Goal: Obtain resource: Download file/media

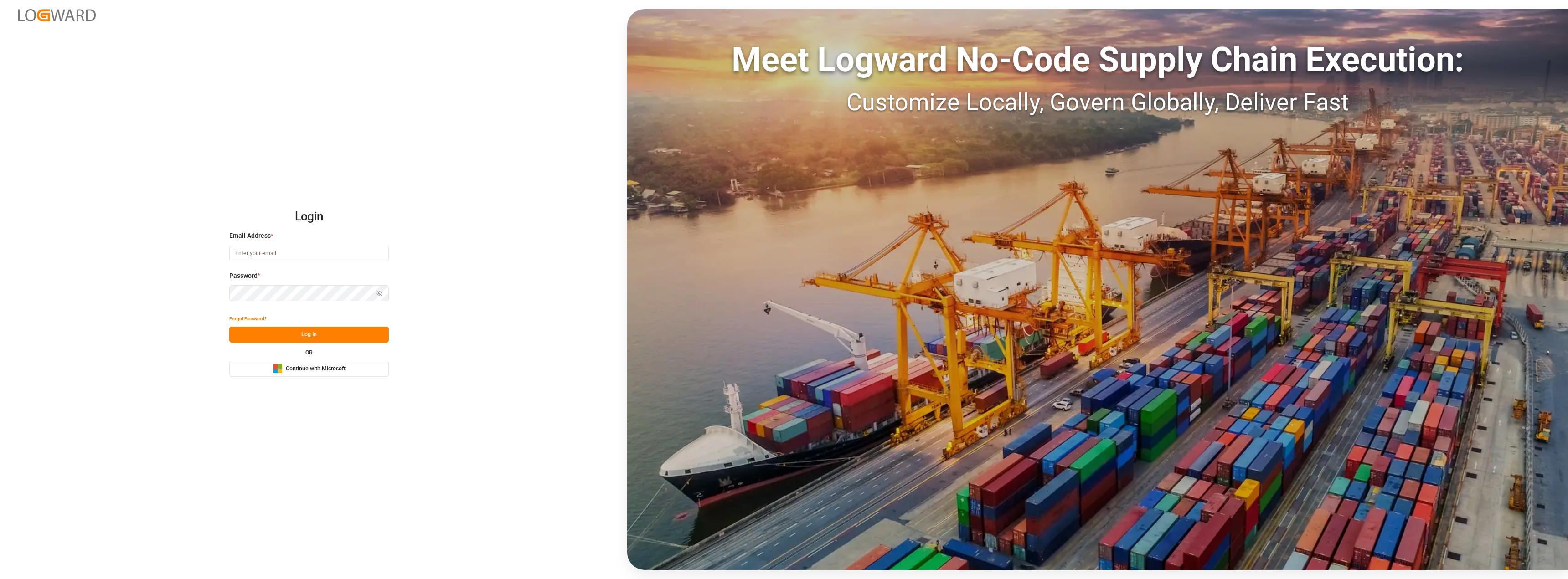
click at [348, 372] on button "Microsoft Logo Continue with Microsoft" at bounding box center [309, 368] width 160 height 16
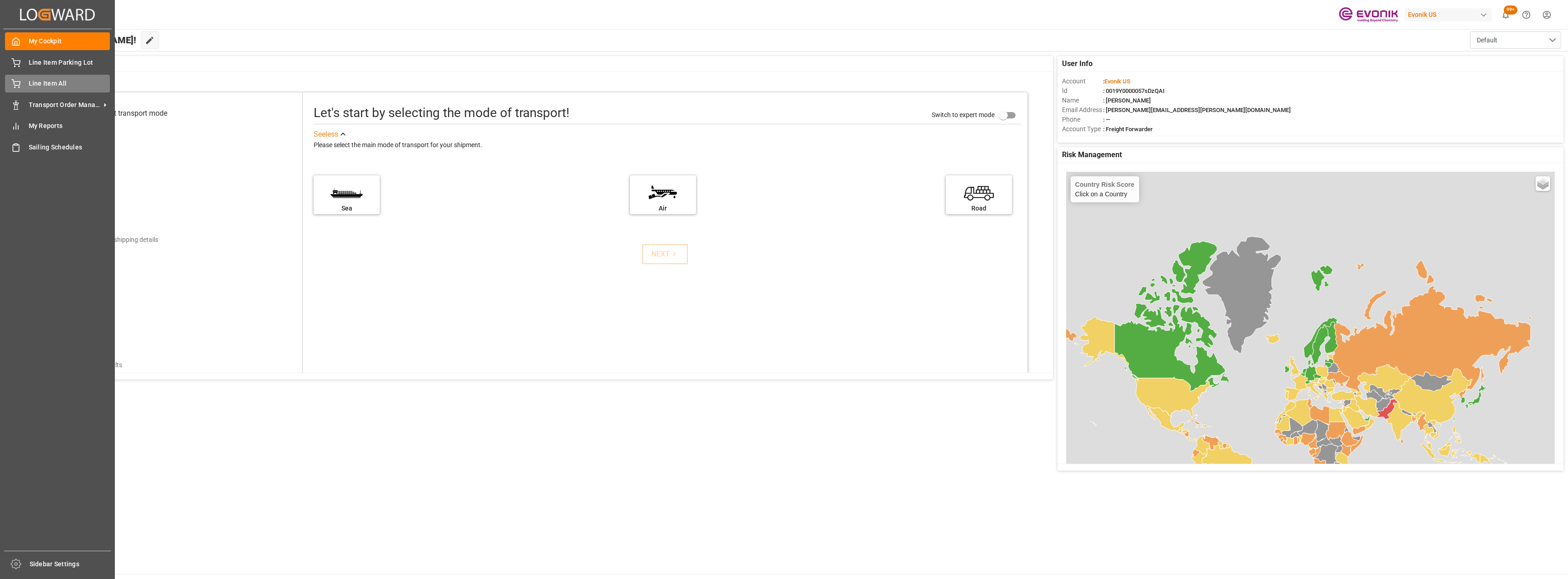
click at [18, 75] on div "Line Item All Line Item All" at bounding box center [57, 83] width 105 height 18
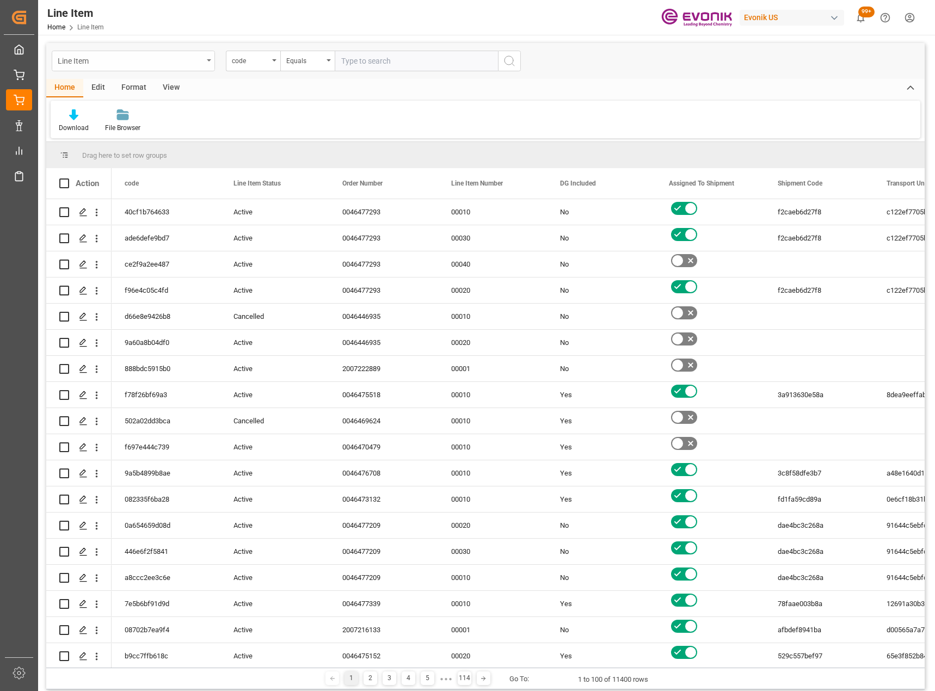
click at [203, 68] on div "Line Item" at bounding box center [133, 61] width 163 height 21
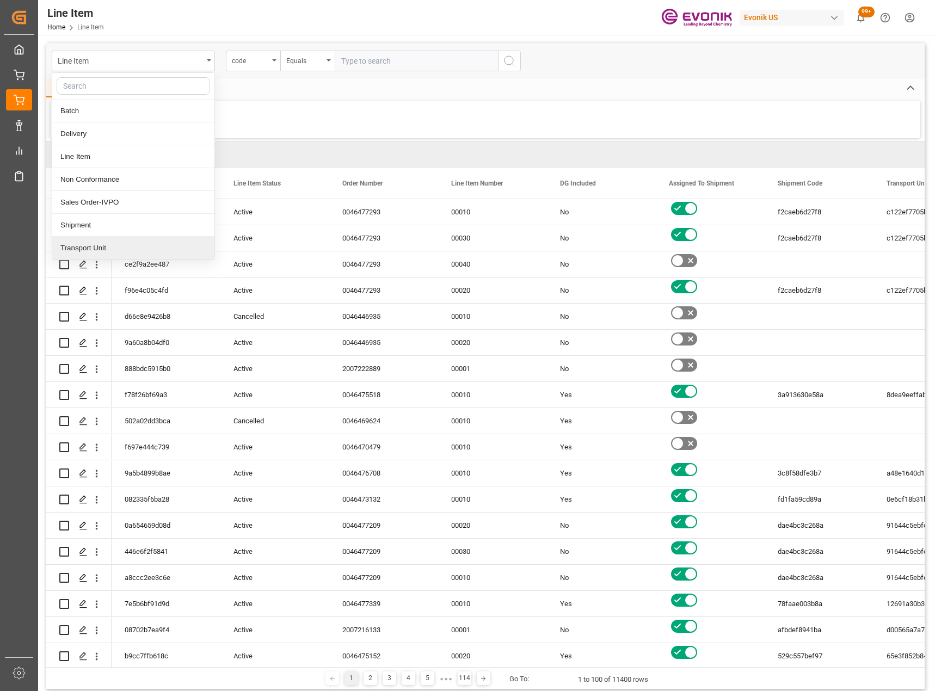
click at [279, 88] on div "Home Edit Format View" at bounding box center [485, 88] width 879 height 19
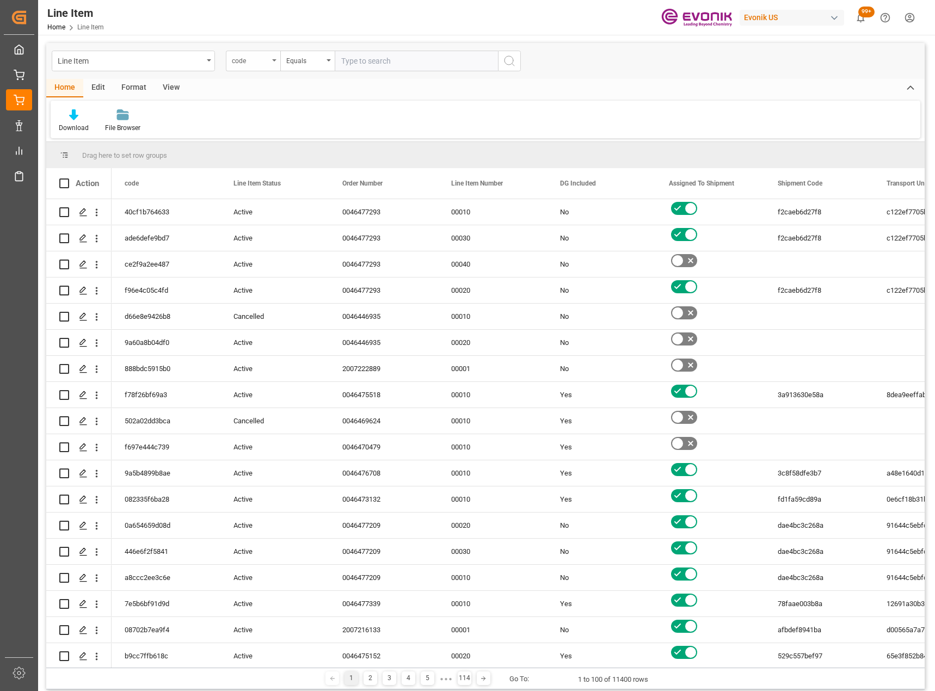
drag, startPoint x: 271, startPoint y: 55, endPoint x: 275, endPoint y: 68, distance: 14.0
click at [270, 56] on div "code" at bounding box center [253, 61] width 54 height 21
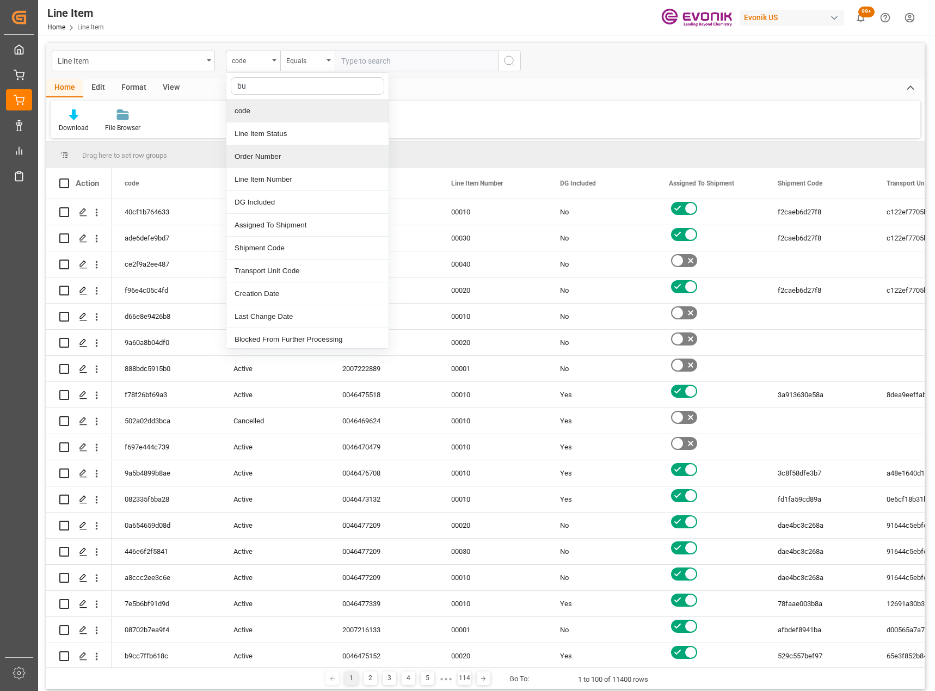
type input "bus"
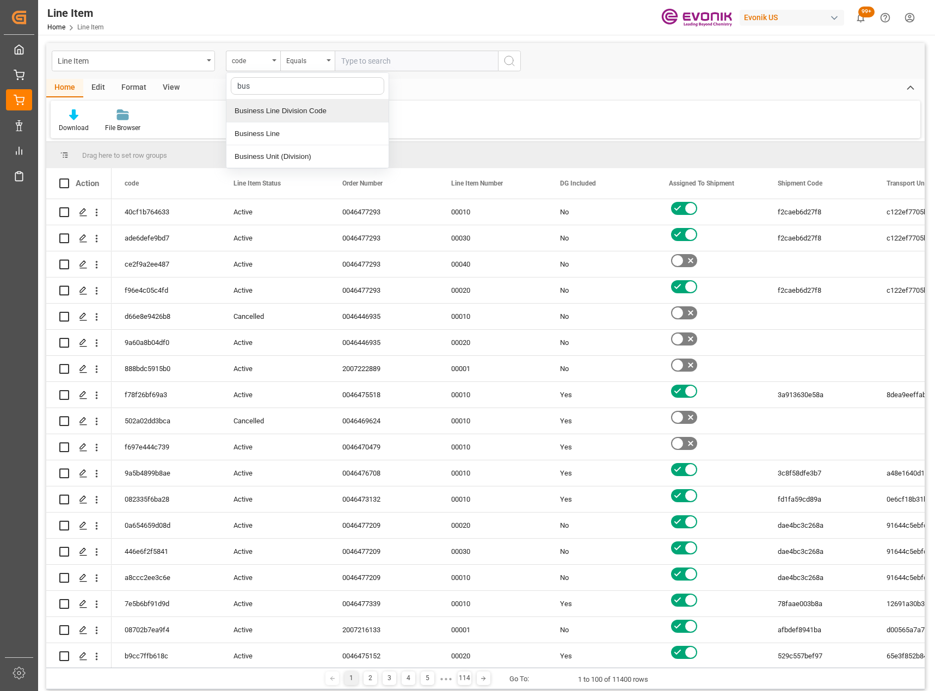
drag, startPoint x: 290, startPoint y: 132, endPoint x: 304, endPoint y: 83, distance: 51.0
click at [290, 132] on div "Business Line" at bounding box center [307, 133] width 162 height 23
click at [301, 56] on div "Equals" at bounding box center [304, 59] width 37 height 13
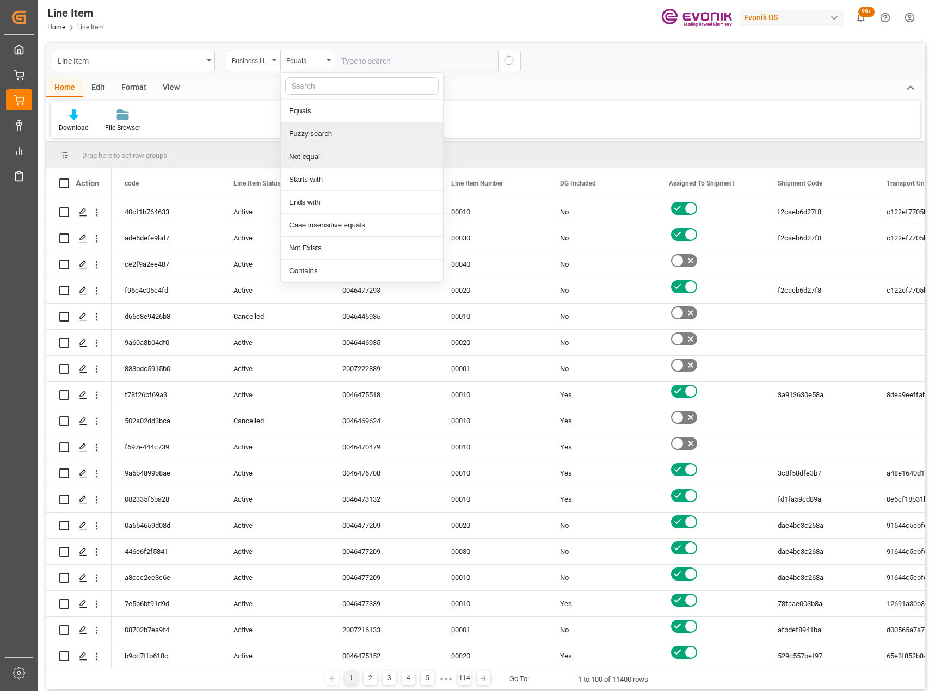
click at [333, 140] on div "Fuzzy search" at bounding box center [362, 133] width 162 height 23
click at [377, 70] on input "text" at bounding box center [416, 61] width 163 height 21
click at [370, 61] on input "text" at bounding box center [416, 61] width 163 height 21
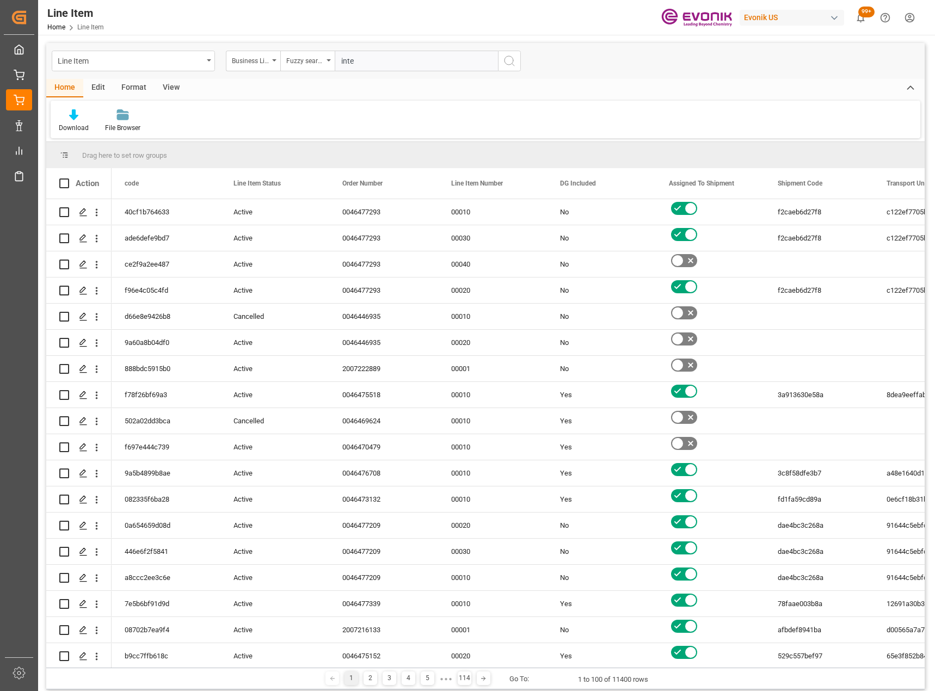
type input "inter"
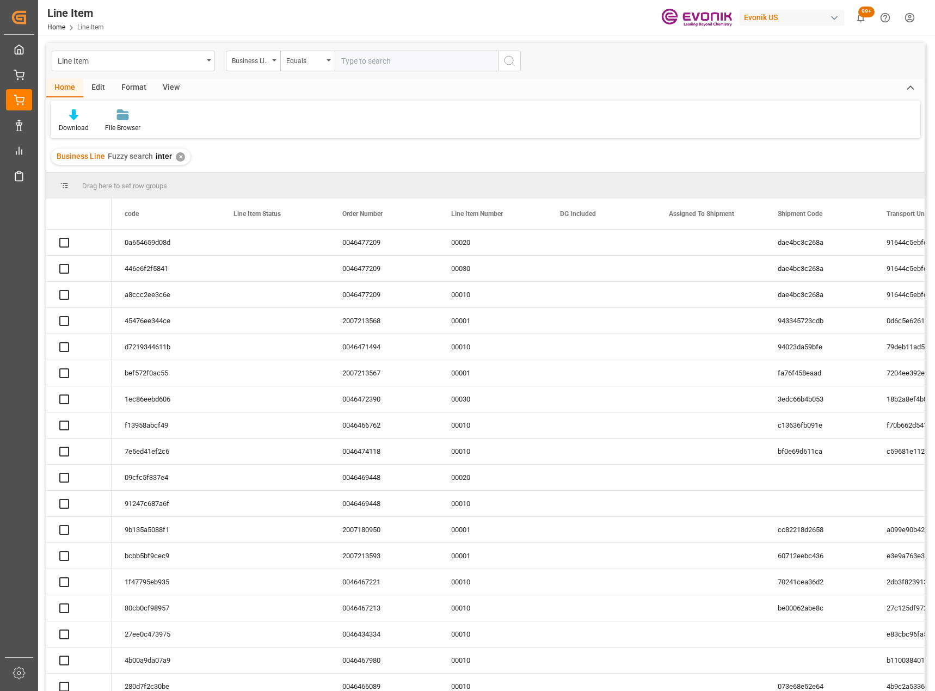
click at [172, 89] on div "View" at bounding box center [171, 88] width 33 height 19
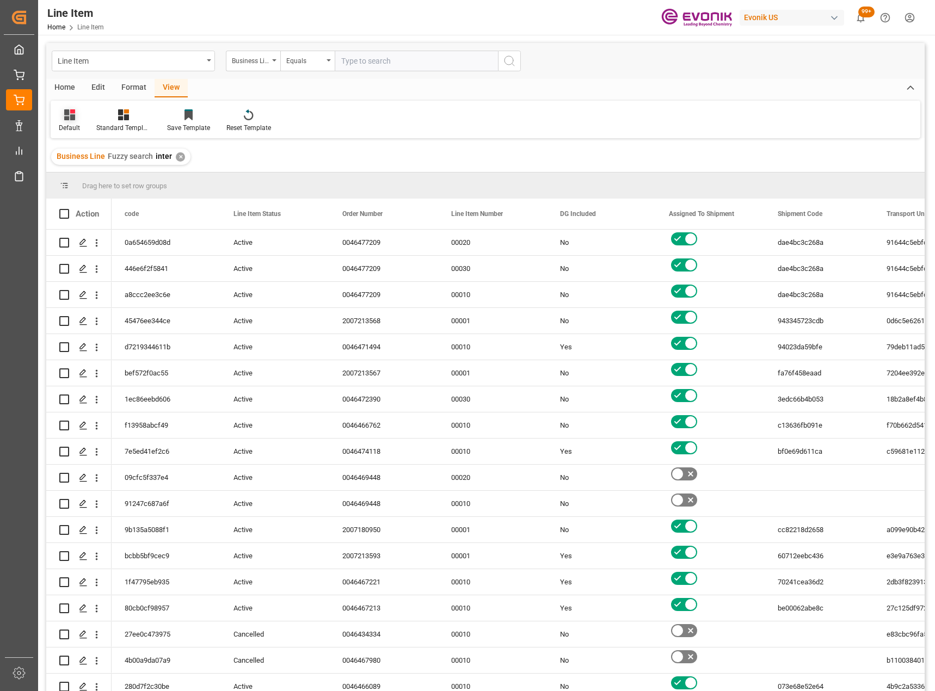
click at [60, 120] on div at bounding box center [69, 114] width 21 height 11
click at [106, 178] on div "L-DB" at bounding box center [111, 175] width 95 height 11
click at [69, 88] on div "Home" at bounding box center [64, 88] width 37 height 19
click at [78, 128] on div "Download" at bounding box center [74, 128] width 30 height 10
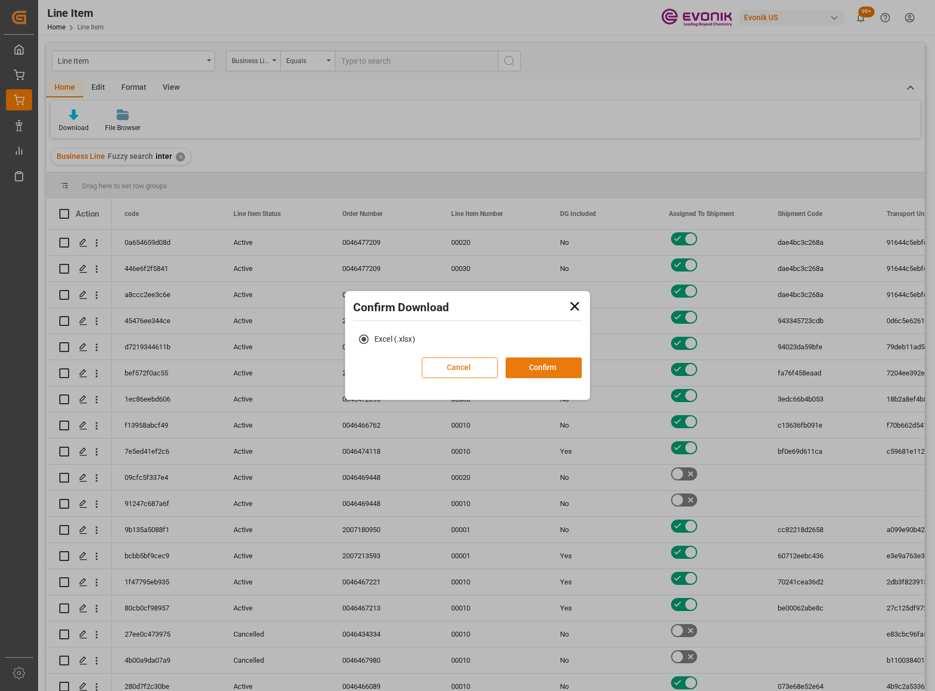
click at [522, 361] on button "Confirm" at bounding box center [544, 368] width 76 height 21
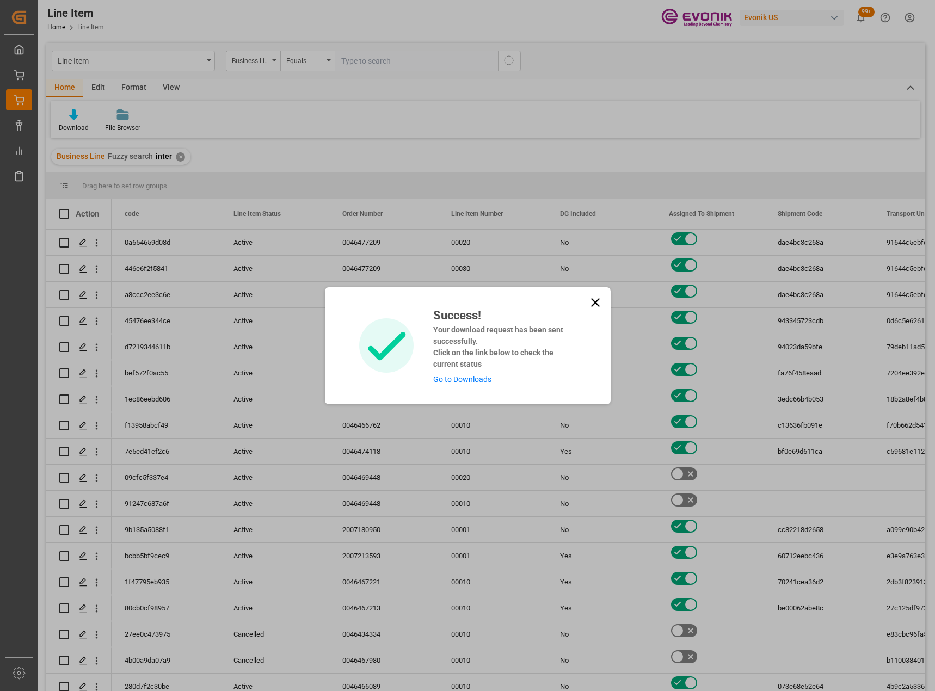
click at [592, 303] on icon at bounding box center [595, 302] width 15 height 15
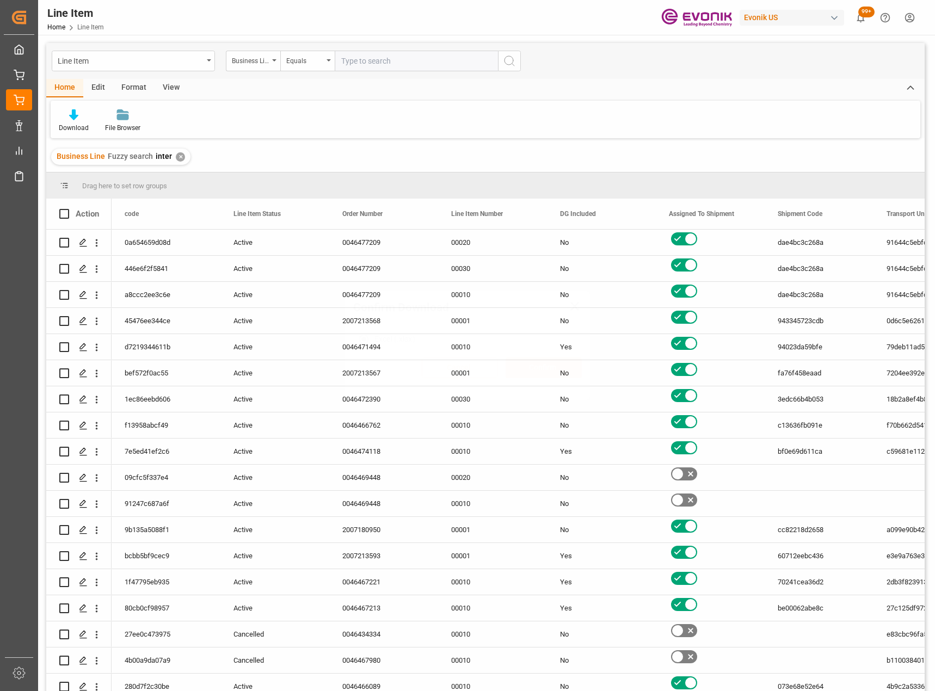
click at [194, 57] on div "Line Item" at bounding box center [130, 60] width 145 height 14
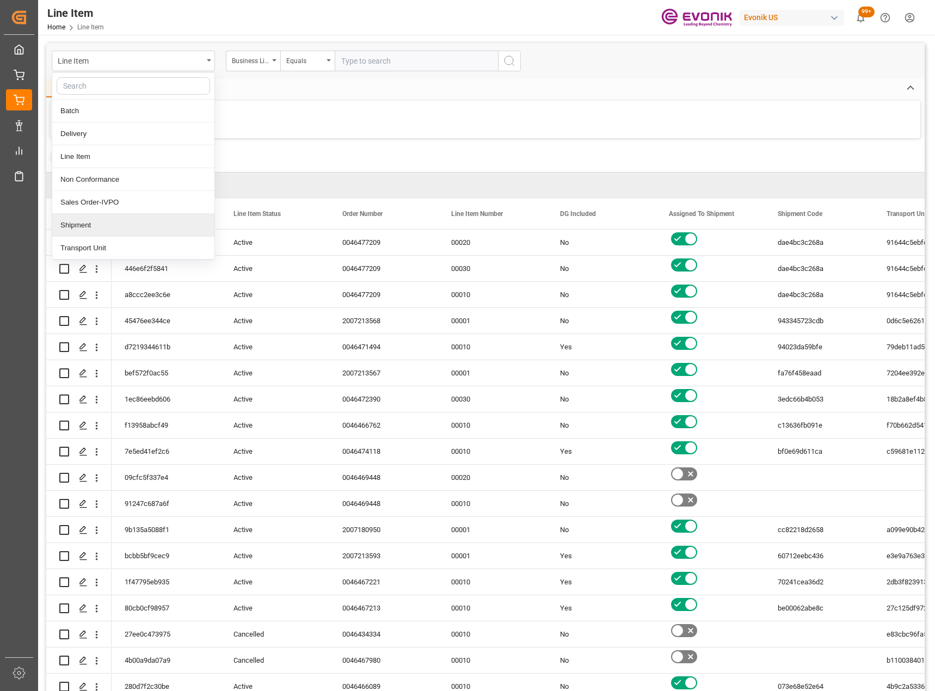
click at [94, 217] on div "Shipment" at bounding box center [133, 225] width 162 height 23
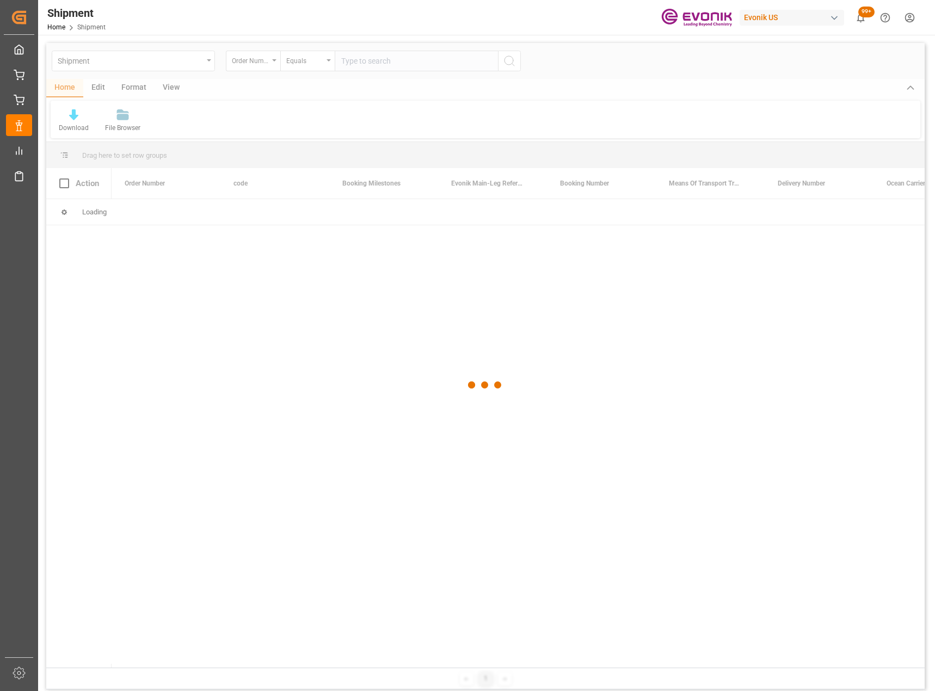
click at [268, 63] on div at bounding box center [485, 385] width 879 height 685
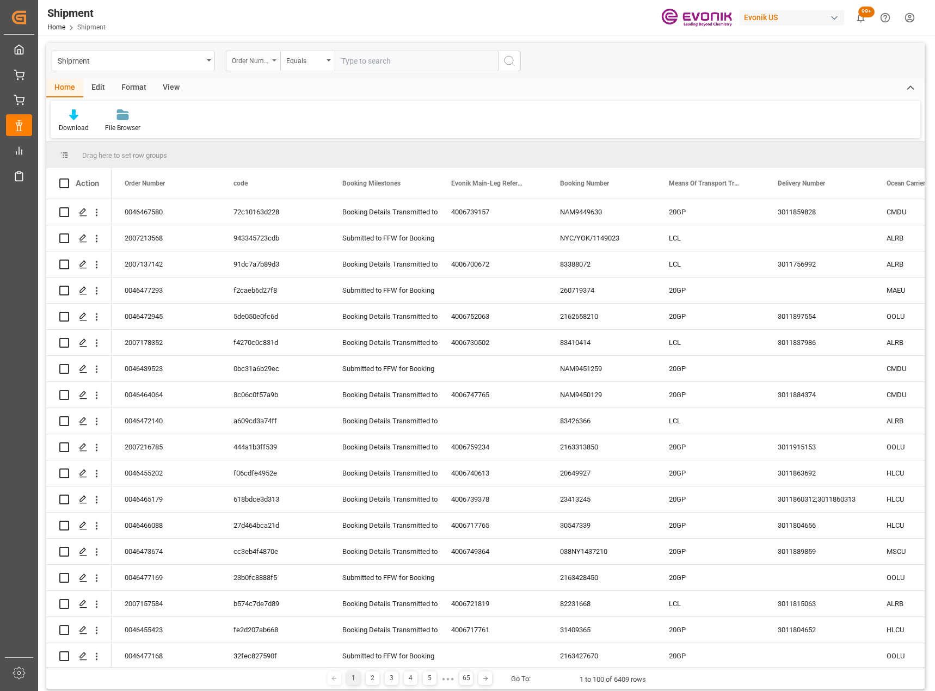
click at [266, 63] on div "Order Number" at bounding box center [250, 59] width 37 height 13
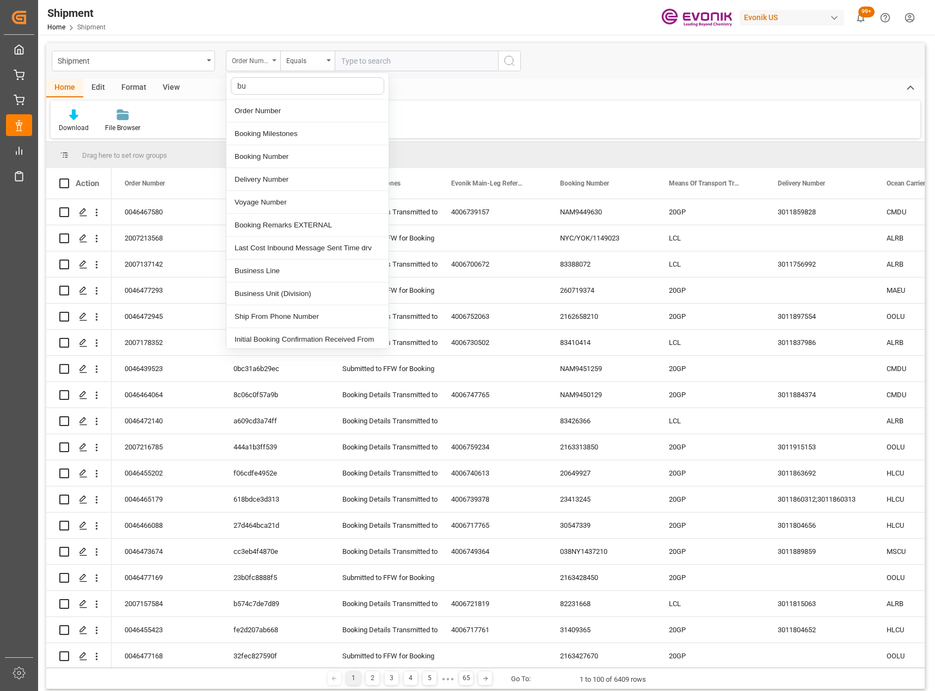
type input "bus"
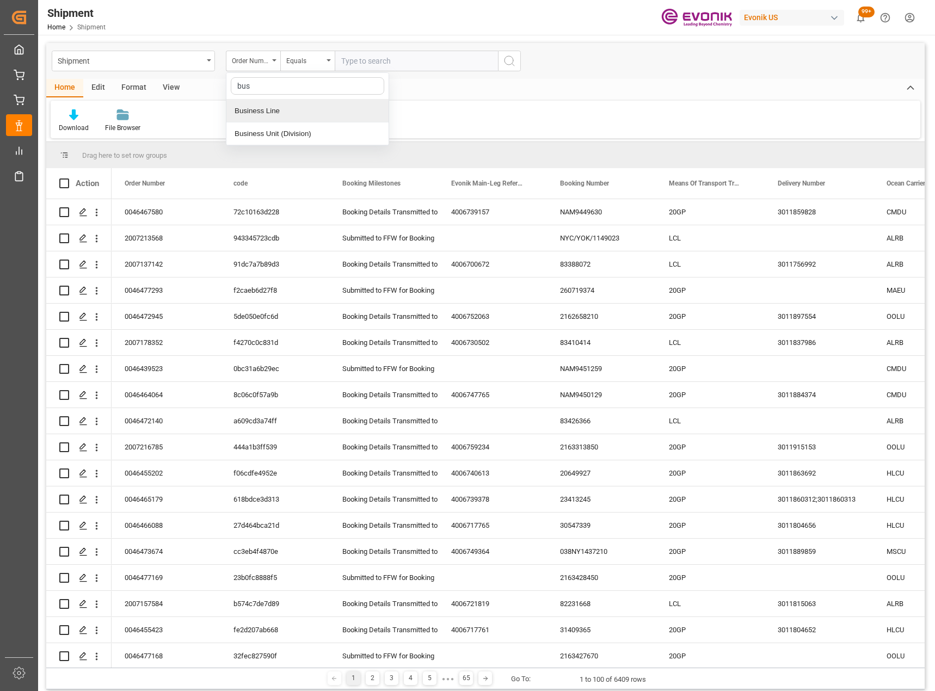
click at [318, 118] on div "Business Line" at bounding box center [307, 111] width 162 height 23
click at [313, 63] on div "Equals" at bounding box center [304, 59] width 37 height 13
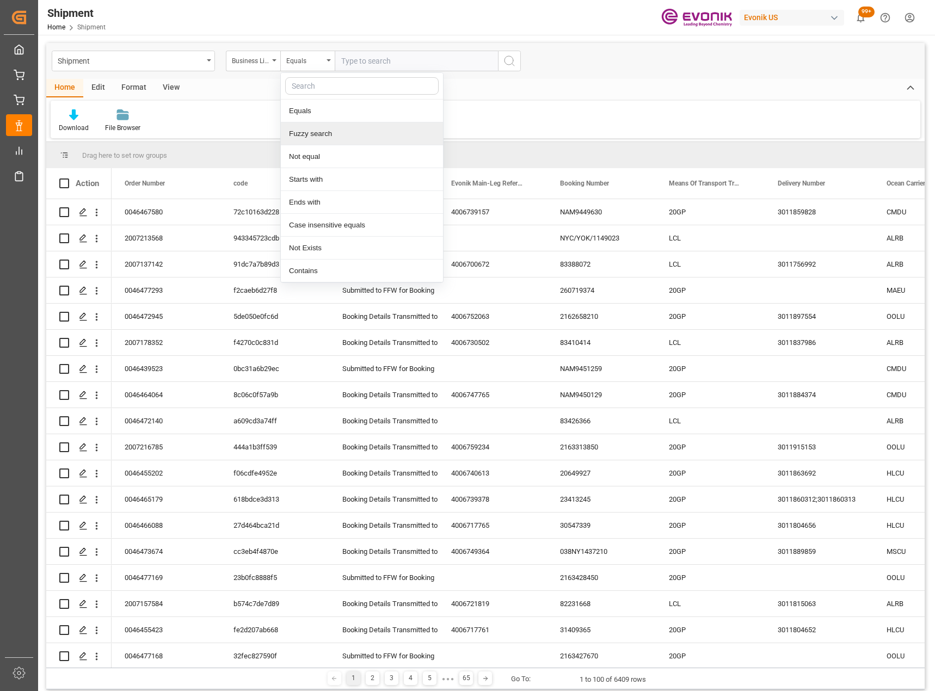
click at [326, 132] on div "Fuzzy search" at bounding box center [362, 133] width 162 height 23
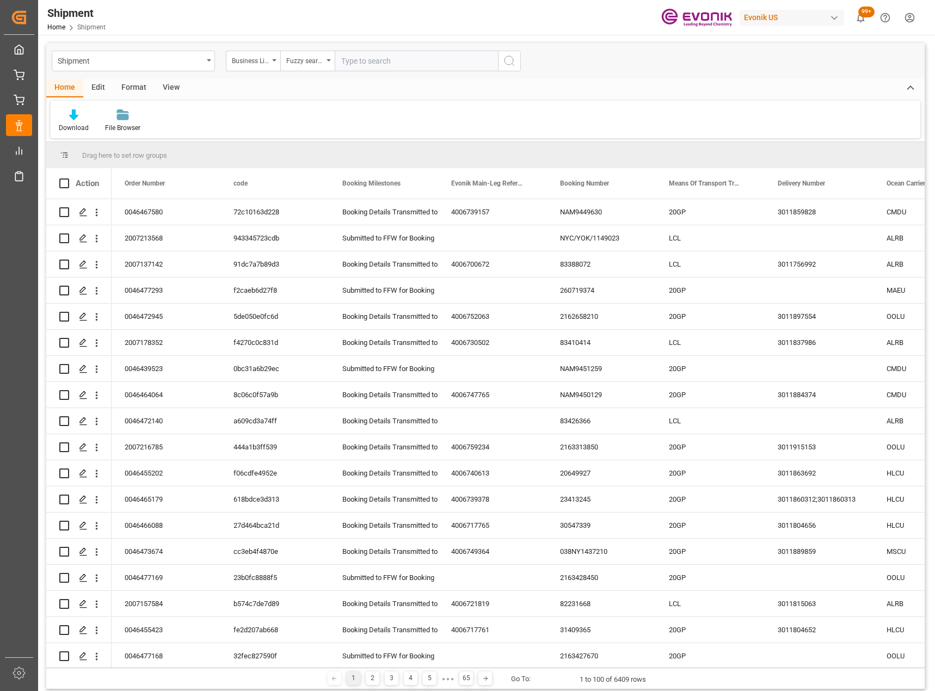
drag, startPoint x: 378, startPoint y: 62, endPoint x: 375, endPoint y: 57, distance: 5.6
click at [377, 60] on input "text" at bounding box center [416, 61] width 163 height 21
type input "inter"
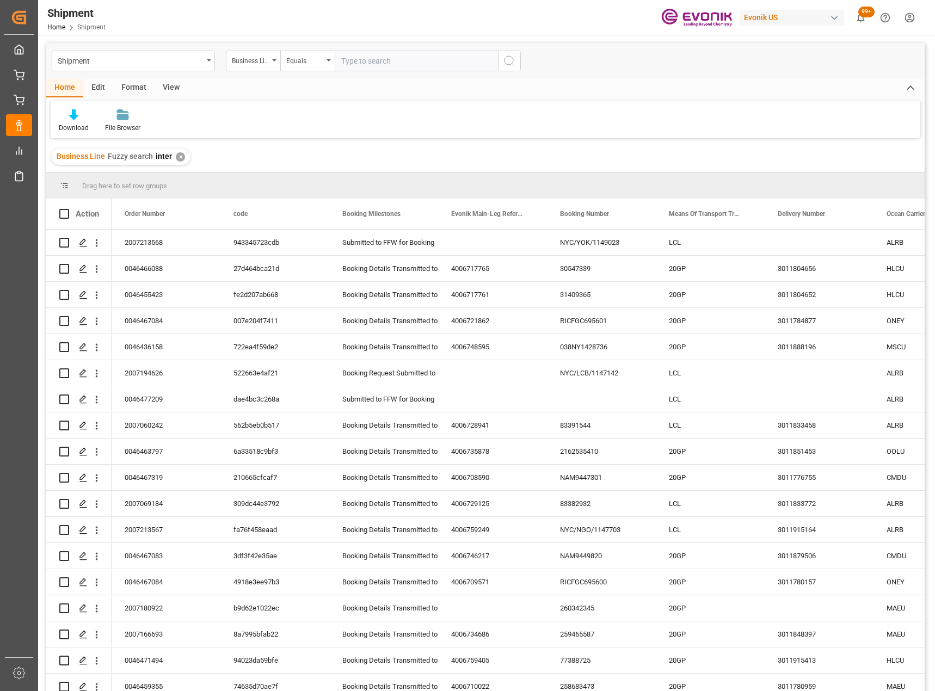
click at [74, 119] on icon at bounding box center [73, 114] width 9 height 11
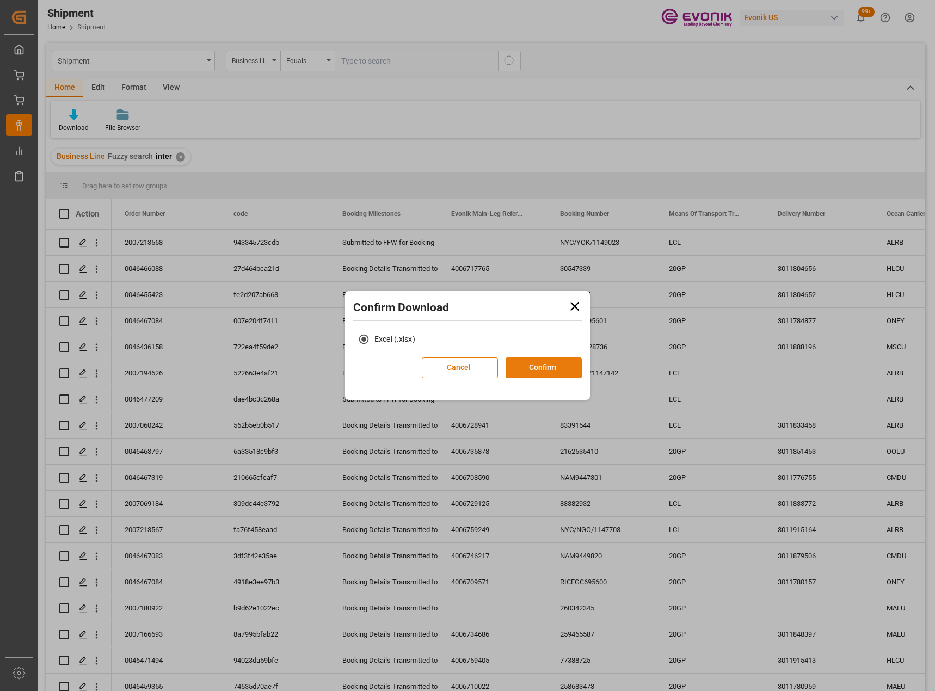
click at [545, 362] on button "Confirm" at bounding box center [544, 368] width 76 height 21
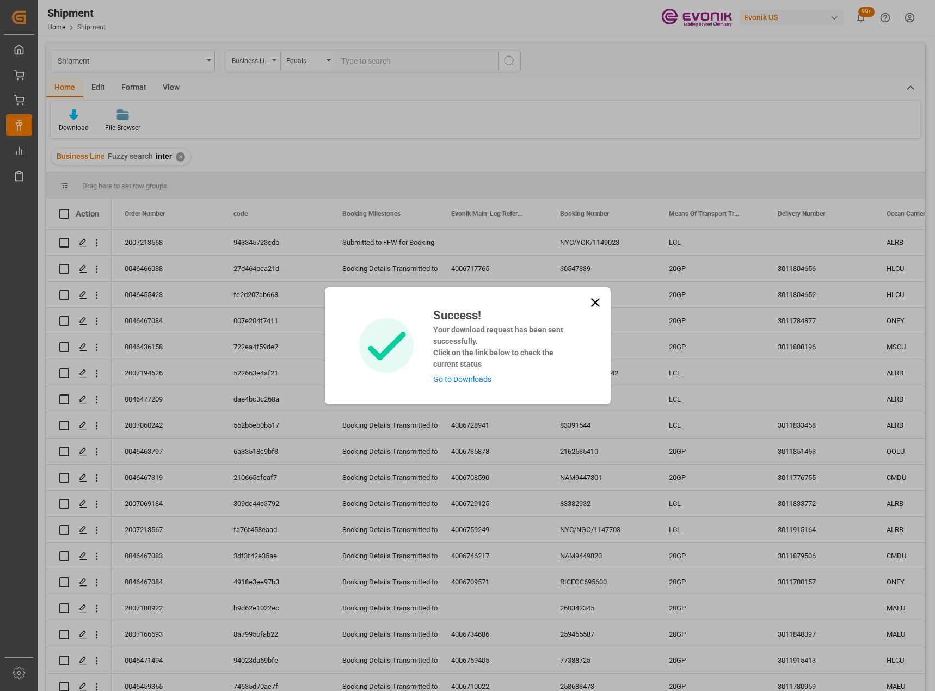
click at [206, 59] on div "Success! Your download request has been sent successfully. Click on the link be…" at bounding box center [467, 345] width 935 height 691
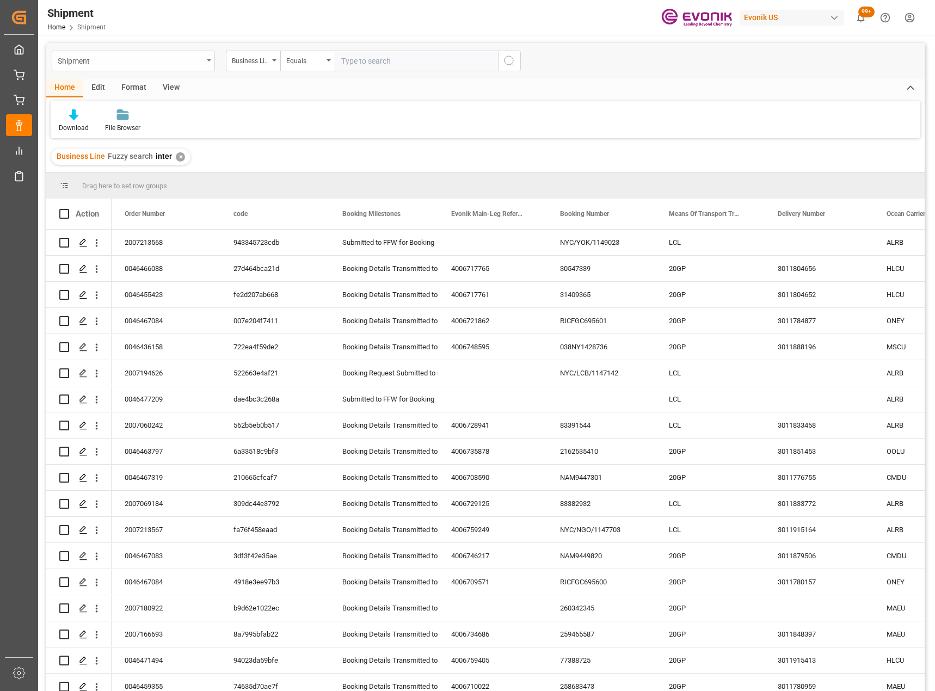
click at [199, 56] on div "Shipment" at bounding box center [130, 60] width 145 height 14
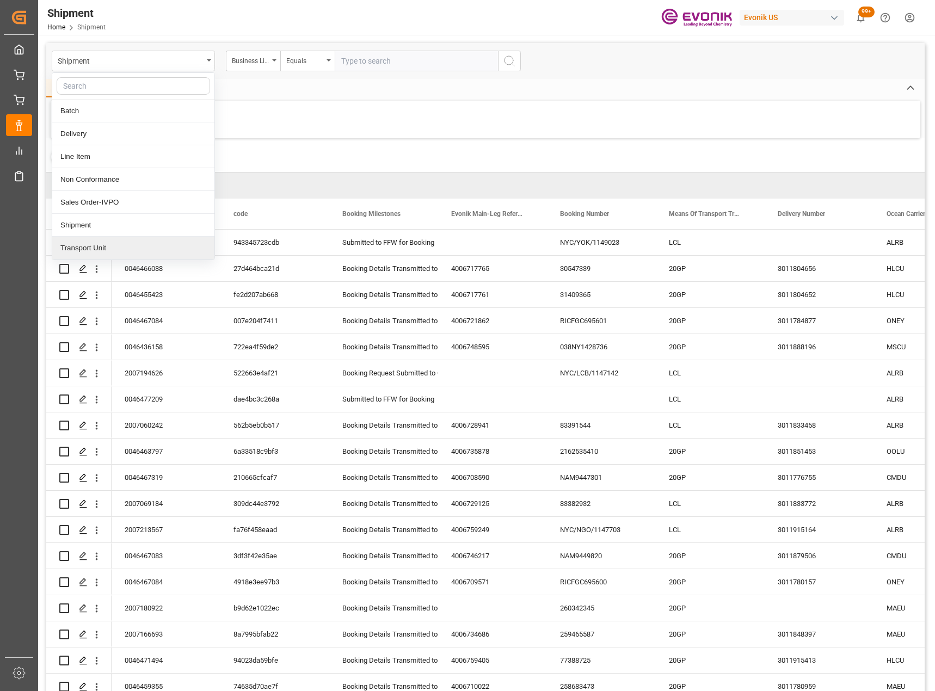
click at [84, 248] on div "Transport Unit" at bounding box center [133, 248] width 162 height 23
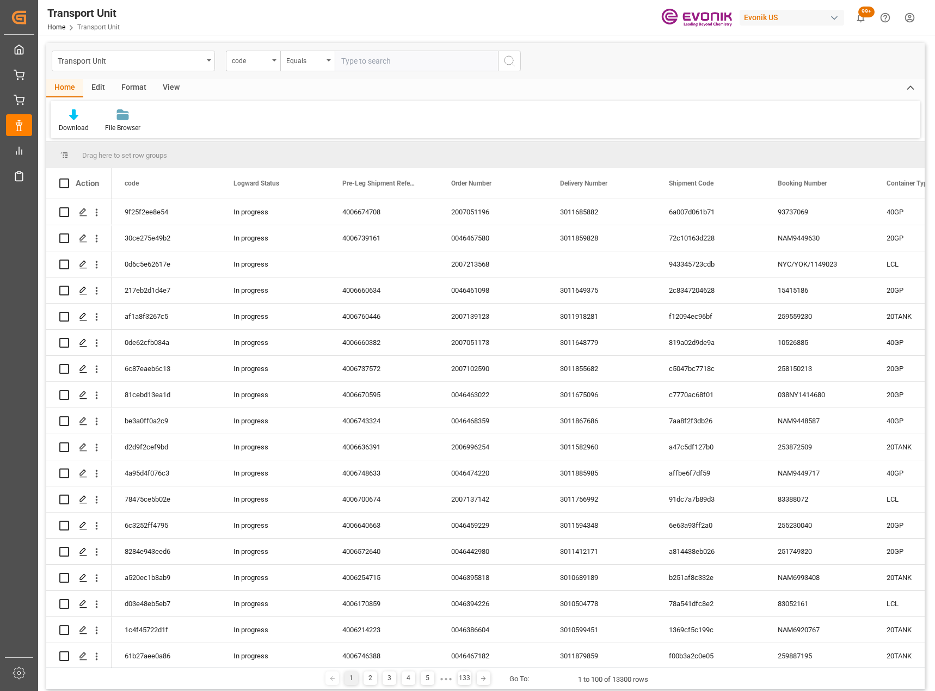
click at [174, 91] on div "View" at bounding box center [171, 88] width 33 height 19
click at [73, 120] on icon at bounding box center [69, 114] width 11 height 11
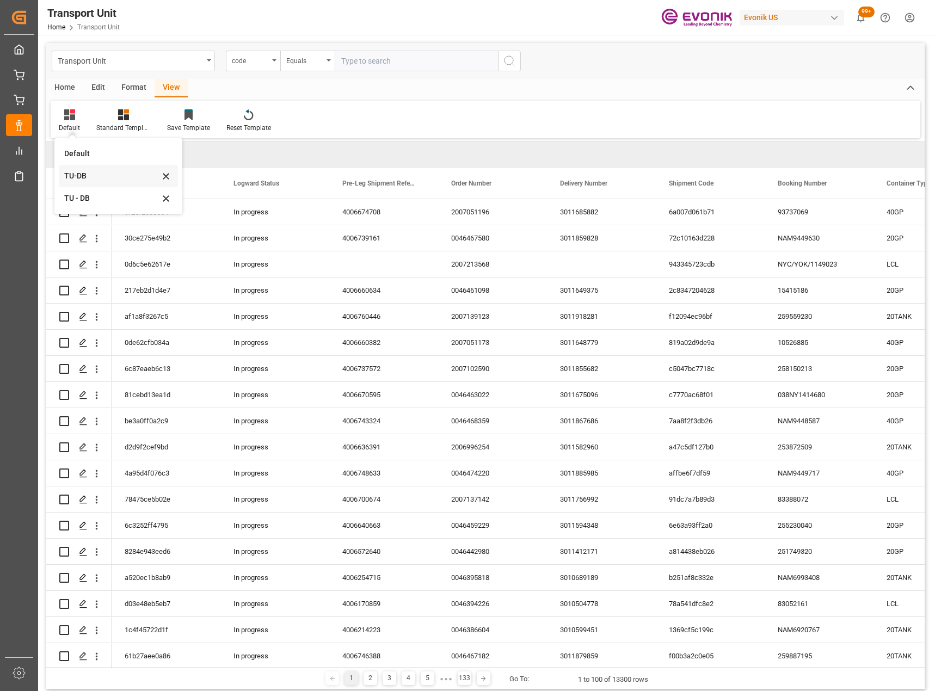
click at [86, 177] on div "TU-DB" at bounding box center [111, 175] width 95 height 11
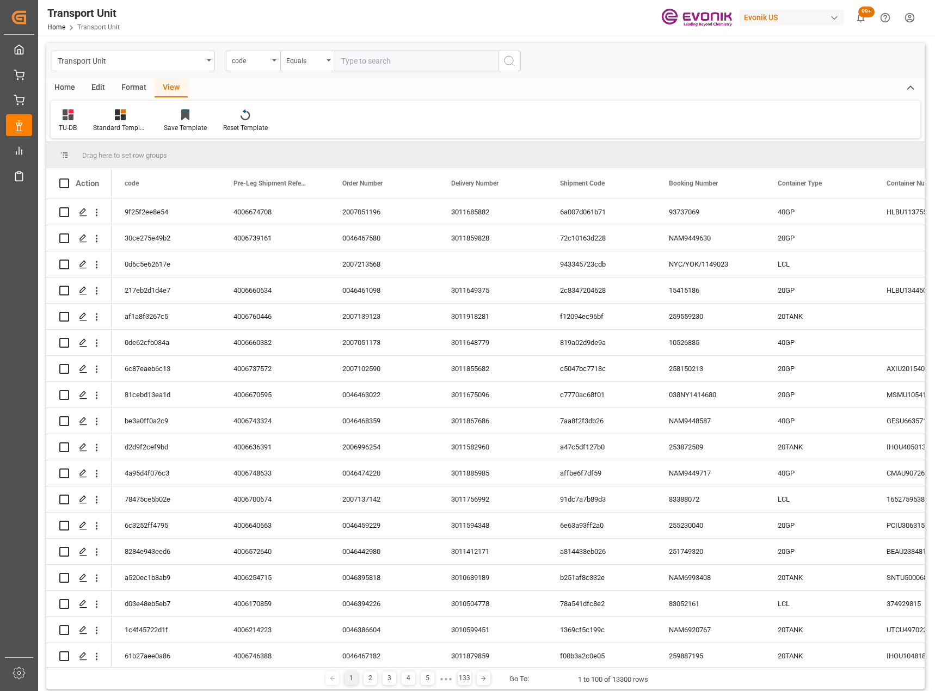
click at [69, 87] on div "Home" at bounding box center [64, 88] width 37 height 19
click at [76, 113] on icon at bounding box center [73, 114] width 9 height 11
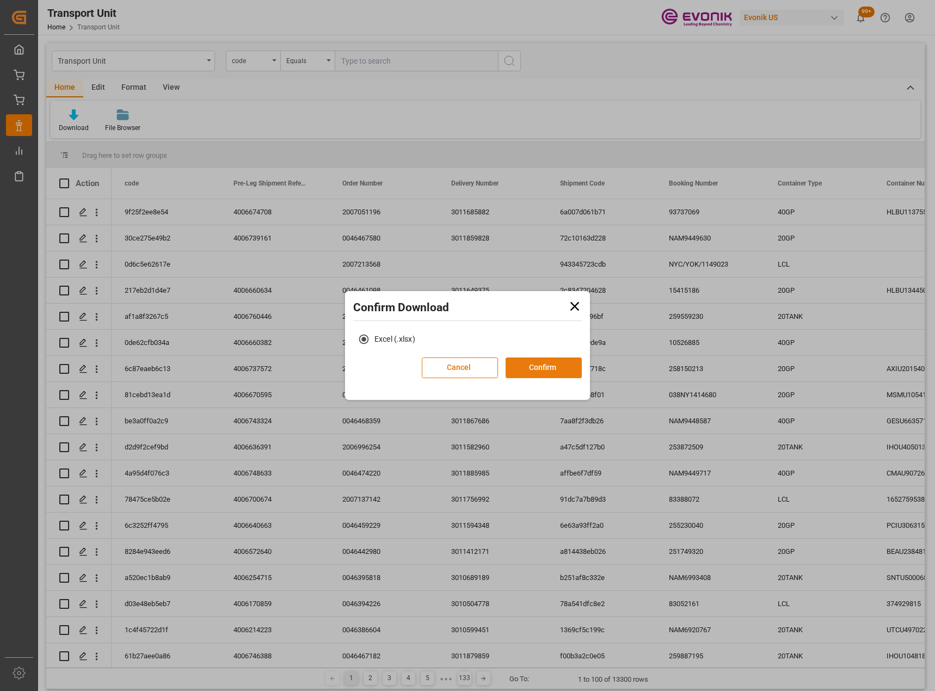
click at [549, 362] on button "Confirm" at bounding box center [544, 368] width 76 height 21
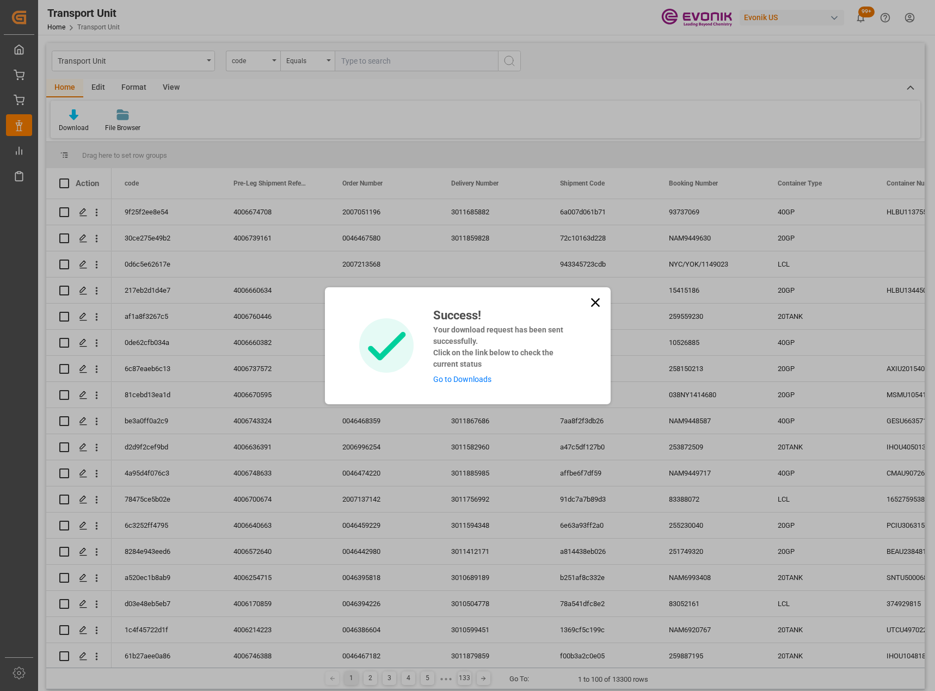
click at [462, 379] on link "Go to Downloads" at bounding box center [462, 379] width 58 height 9
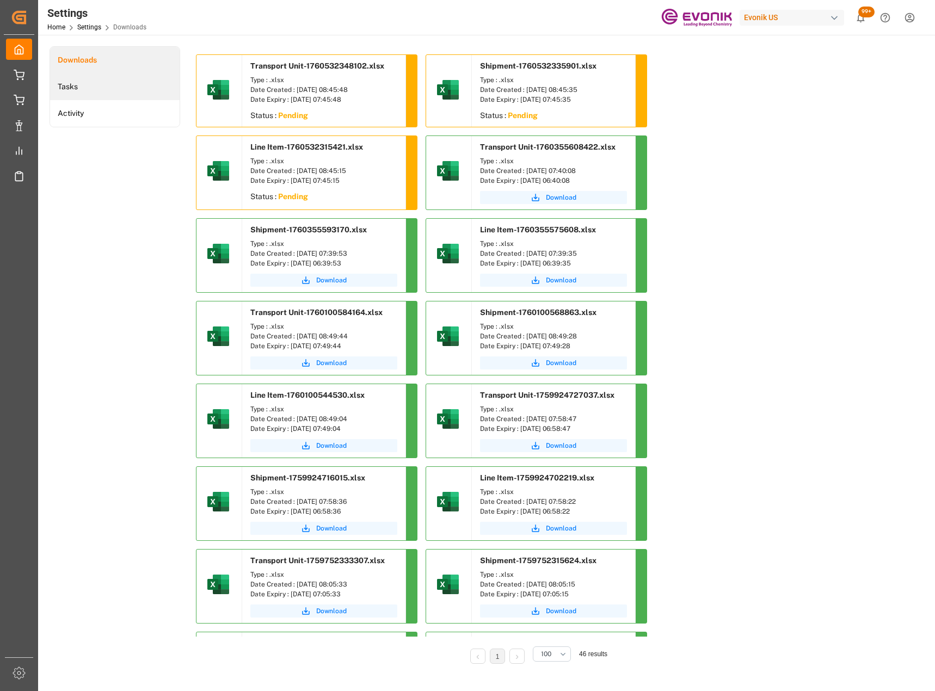
click at [93, 79] on li "Tasks" at bounding box center [115, 86] width 130 height 27
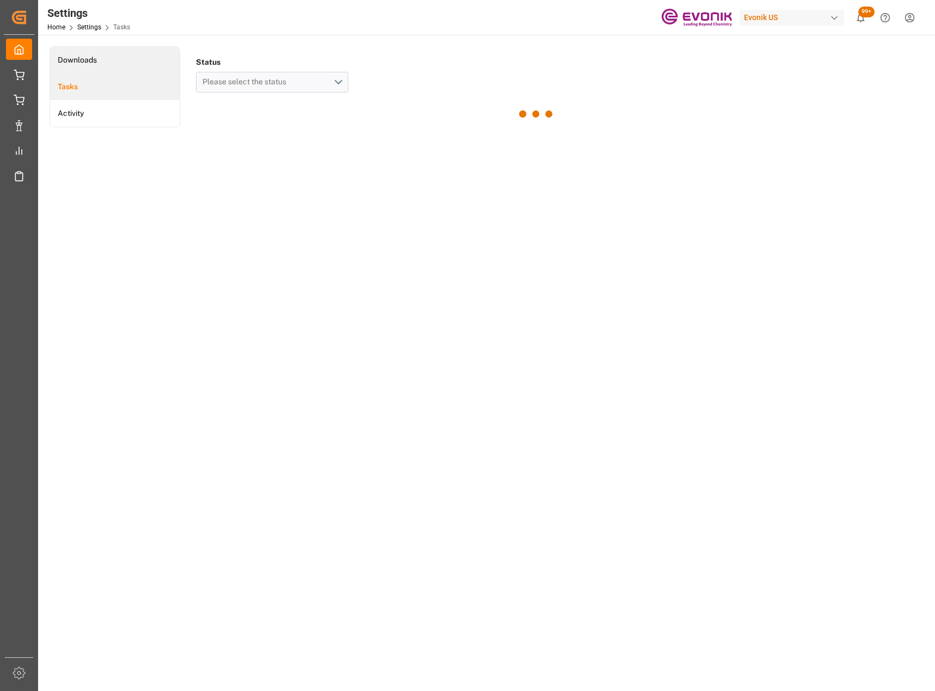
click at [97, 64] on li "Downloads" at bounding box center [115, 60] width 130 height 27
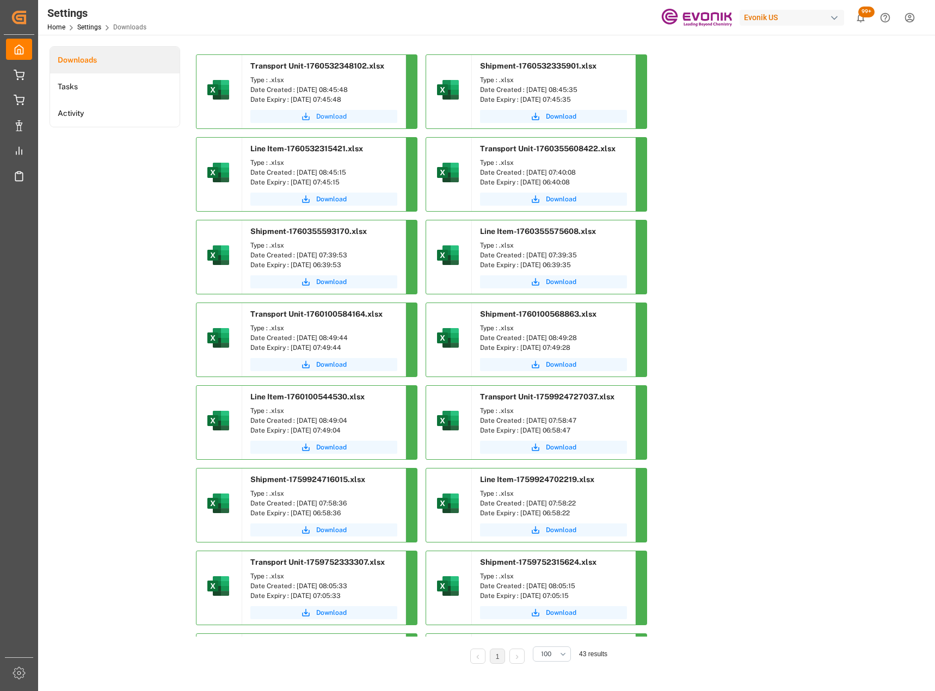
click at [316, 119] on button "Download" at bounding box center [323, 116] width 147 height 13
click at [557, 117] on span "Download" at bounding box center [561, 117] width 30 height 10
click at [335, 198] on span "Download" at bounding box center [331, 199] width 30 height 10
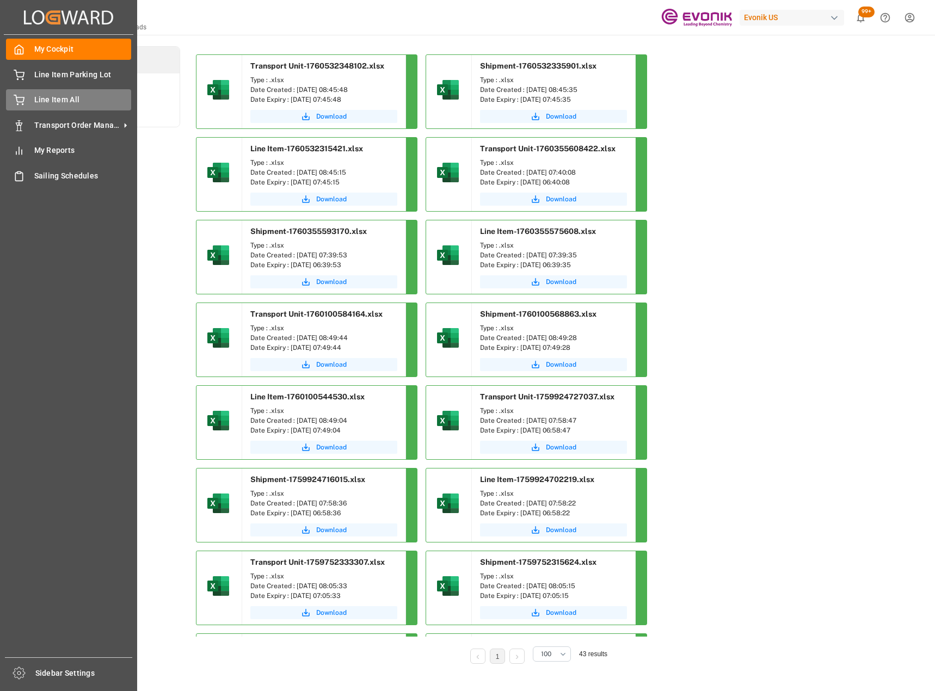
click at [64, 104] on span "Line Item All" at bounding box center [82, 99] width 97 height 11
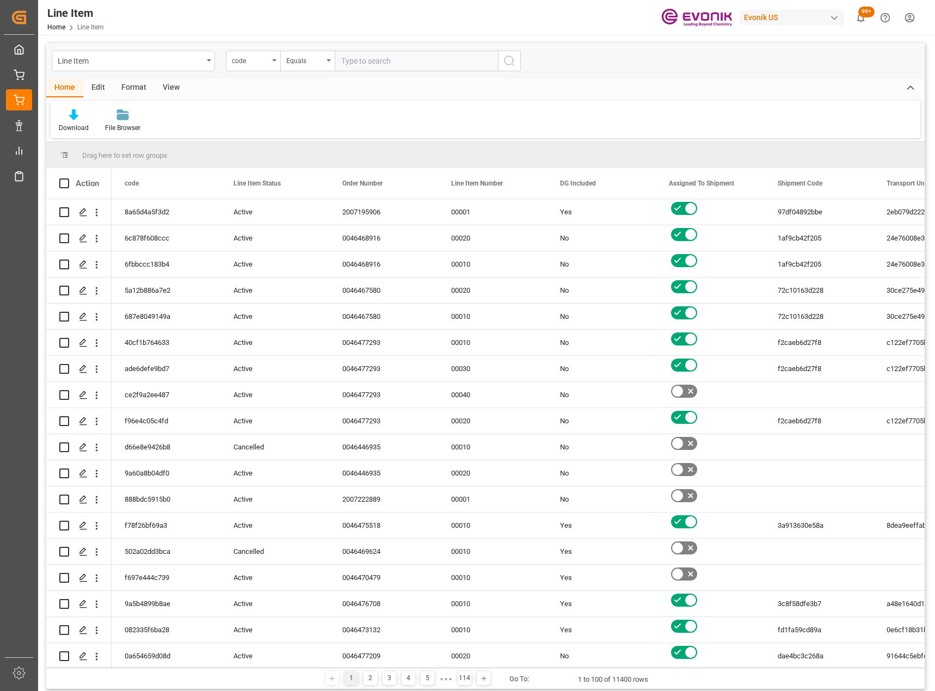
click at [409, 61] on input "text" at bounding box center [416, 61] width 163 height 21
click at [409, 64] on input "text" at bounding box center [416, 61] width 163 height 21
type input "2007174933"
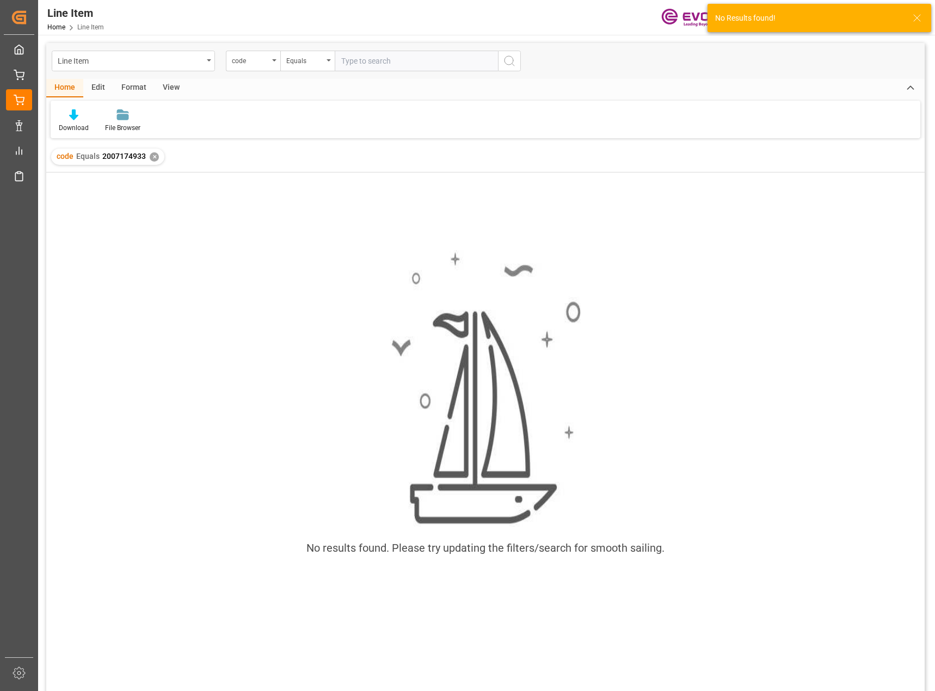
click at [155, 156] on div "✕" at bounding box center [154, 156] width 9 height 9
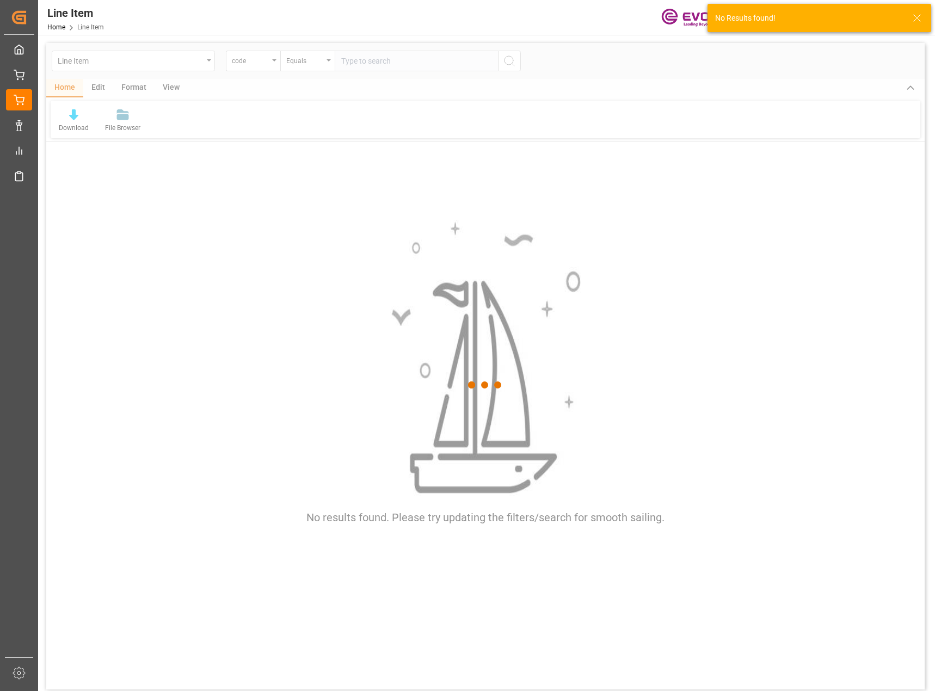
click at [260, 51] on div at bounding box center [485, 385] width 879 height 685
click at [266, 60] on div at bounding box center [485, 385] width 879 height 685
click at [266, 65] on div at bounding box center [485, 385] width 879 height 685
click at [269, 65] on div at bounding box center [485, 385] width 879 height 685
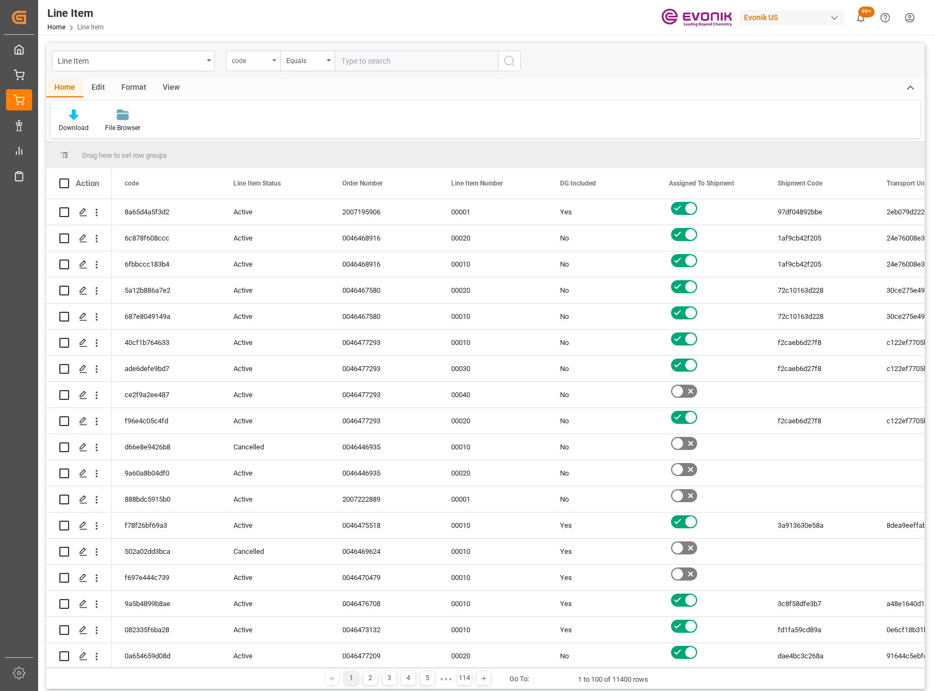
click at [269, 60] on div "code" at bounding box center [253, 61] width 54 height 21
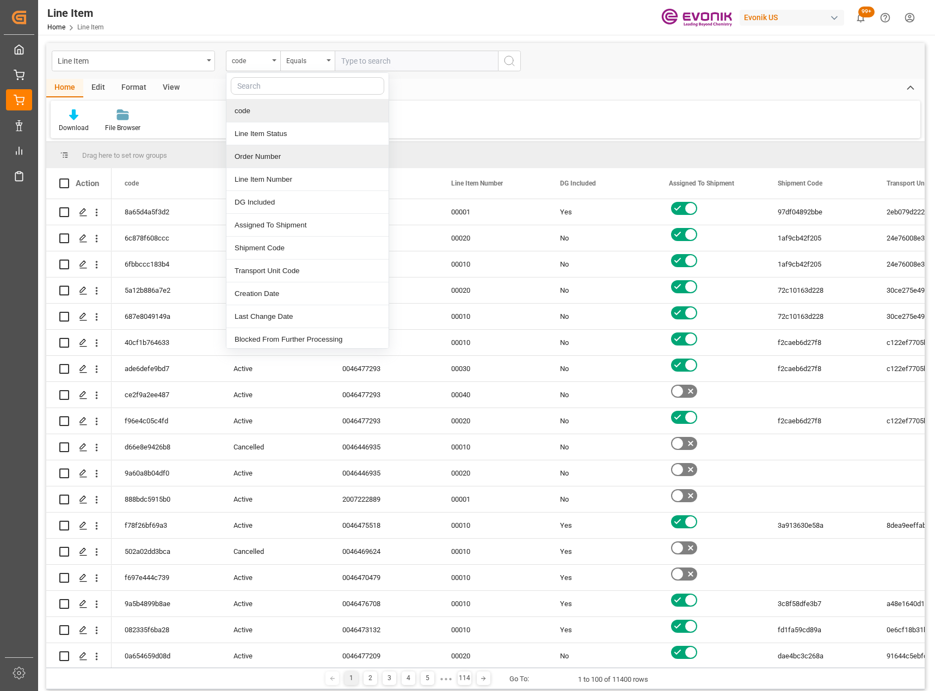
click at [273, 155] on div "Order Number" at bounding box center [307, 156] width 162 height 23
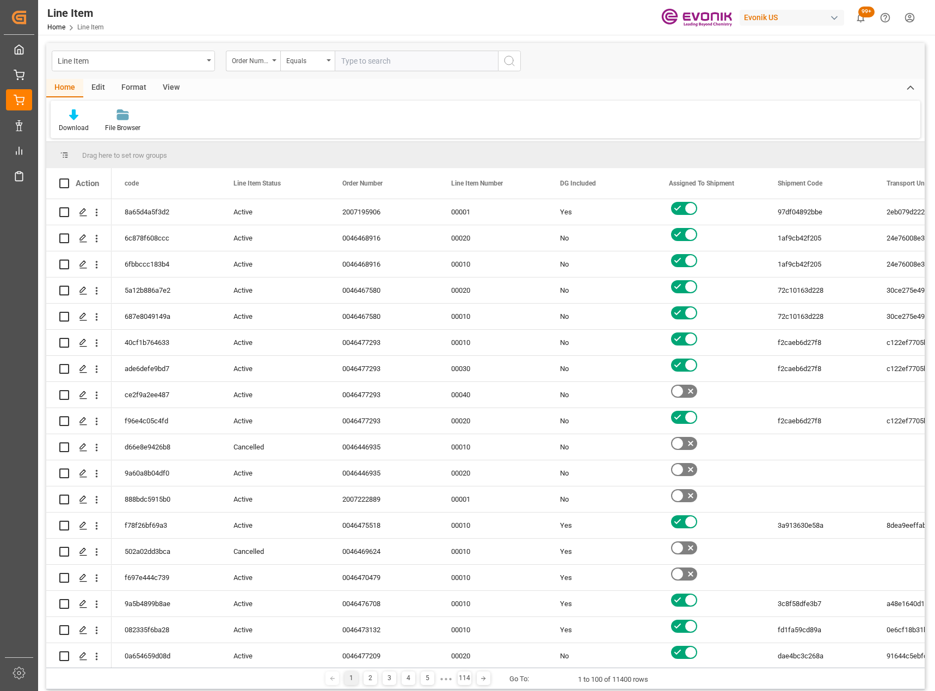
click at [379, 68] on input "text" at bounding box center [416, 61] width 163 height 21
type input "2007174933"
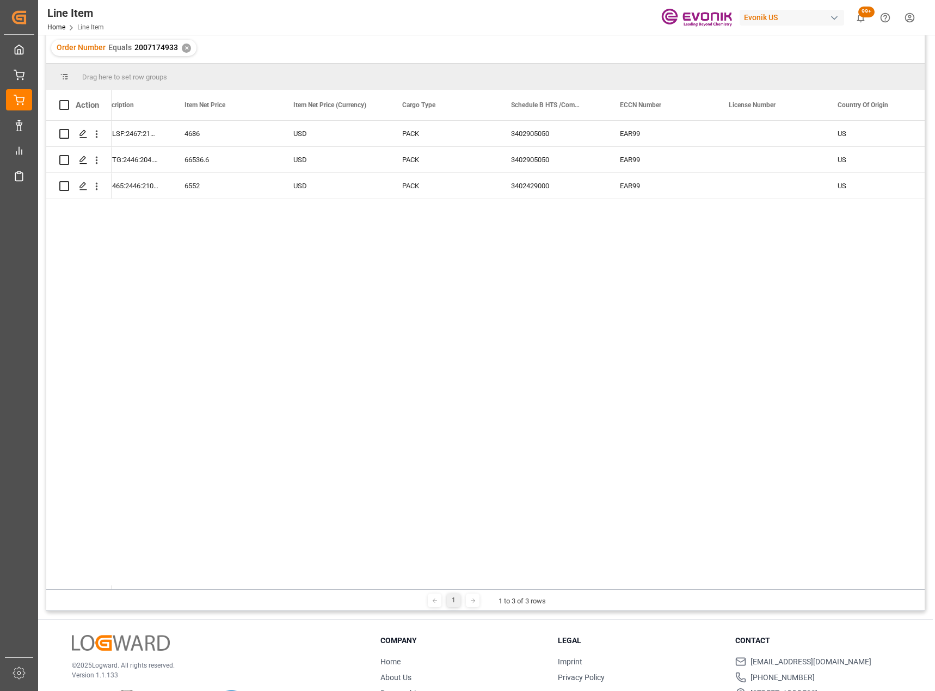
scroll to position [0, 3718]
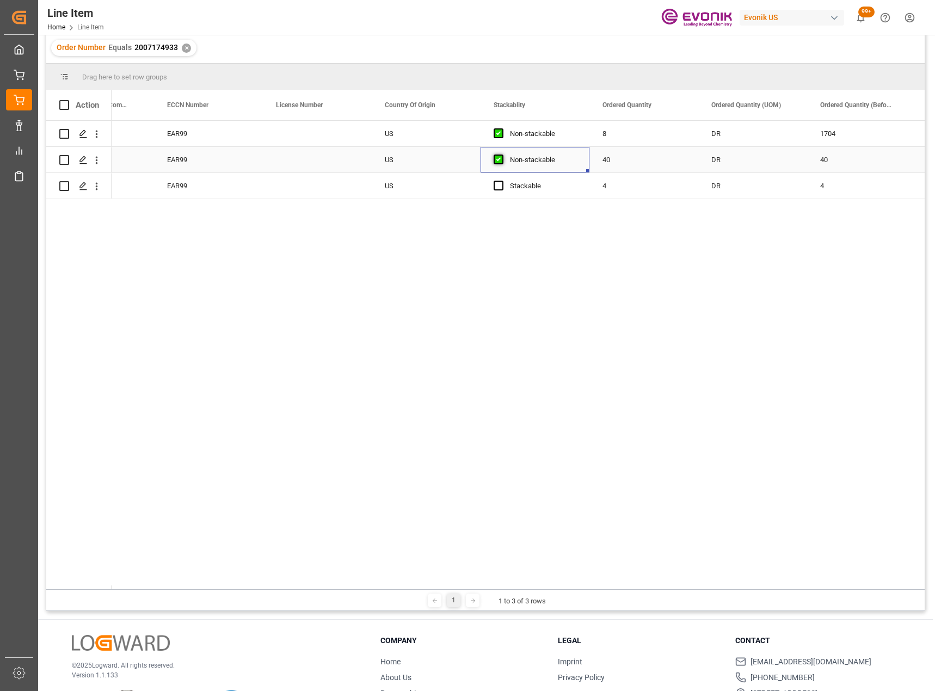
click at [500, 161] on span "Press SPACE to select this row." at bounding box center [499, 160] width 10 height 10
click at [502, 155] on input "Press SPACE to select this row." at bounding box center [502, 155] width 0 height 0
click at [499, 131] on span "Press SPACE to select this row." at bounding box center [499, 133] width 10 height 10
click at [502, 128] on input "Press SPACE to select this row." at bounding box center [502, 128] width 0 height 0
click at [447, 428] on div "Stackable US 8 DR 1704 KGM 1770.04 EAR99 3402905050 PACK Stackable US 40 DR 40 …" at bounding box center [518, 355] width 813 height 469
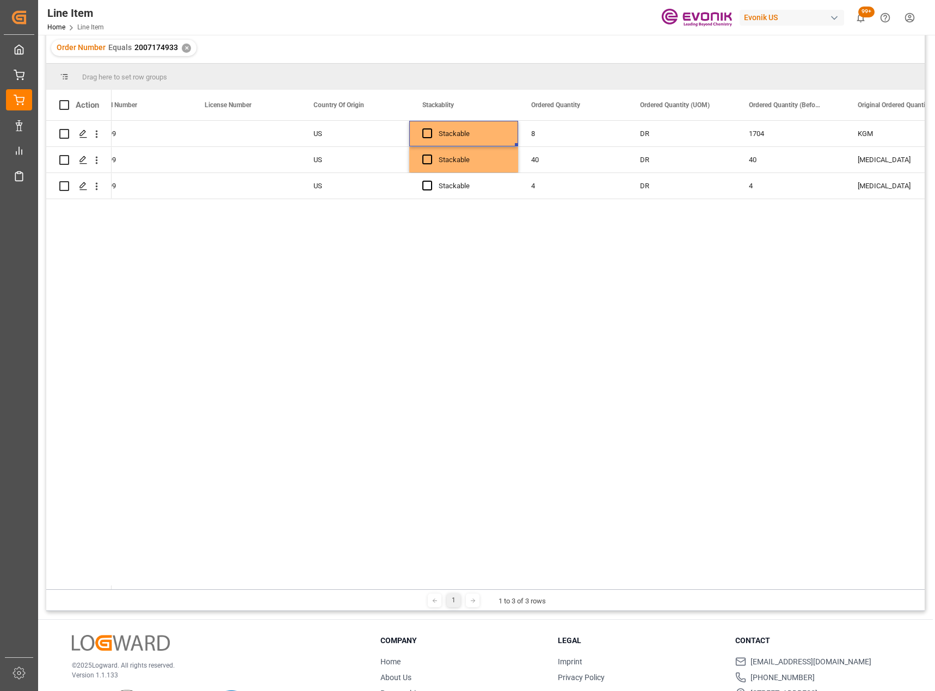
click at [390, 428] on div "Stackable US 8 DR 1704 KGM 1770.04 EAR99 3402905050 Stackable US 40 DR 40 PCE 8…" at bounding box center [518, 355] width 813 height 469
click at [295, 457] on div "Stackable US 8 DR 1704 KGM 1770.04 EAR99 3402905050 Stackable US 40 DR 40 PCE 8…" at bounding box center [518, 355] width 813 height 469
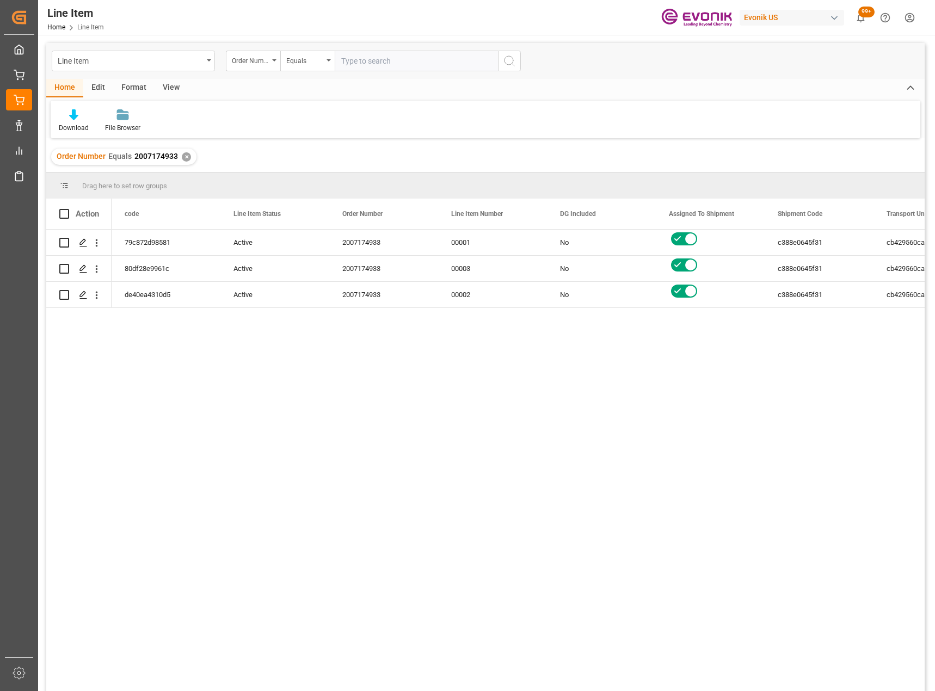
click at [447, 439] on div "Stackable 09-25-2025 18:12:20 79c872d98581 Active 2007174933 00001 No c388e0645…" at bounding box center [518, 464] width 813 height 469
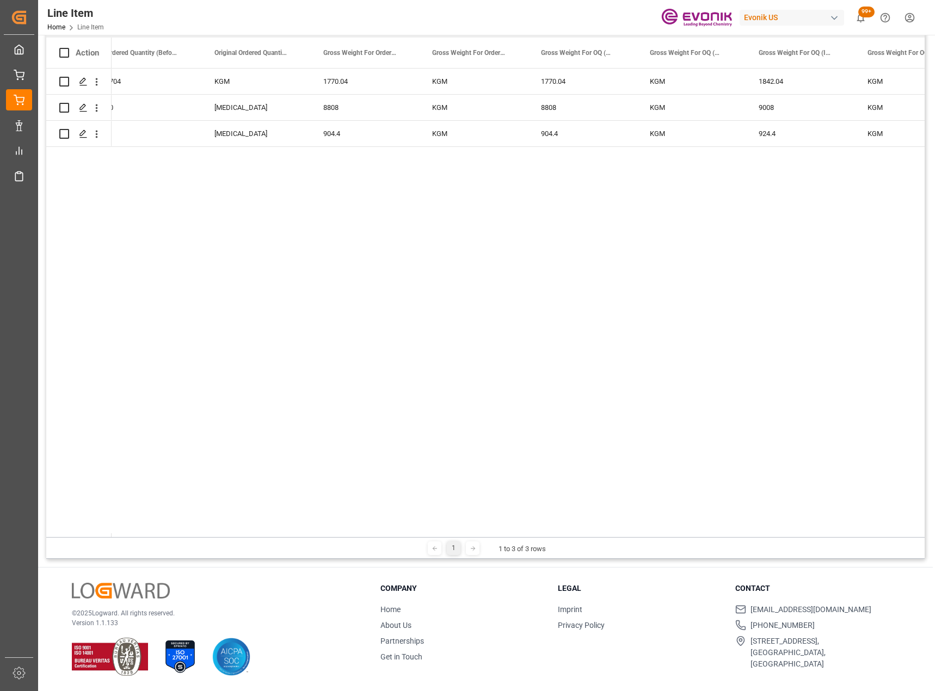
click at [308, 357] on div "Stackable KGM 1704 1770.04 KGM 1770.04 KGM 1842.04 KGM 1704 DR KGM 8164 8808 KG…" at bounding box center [518, 303] width 813 height 469
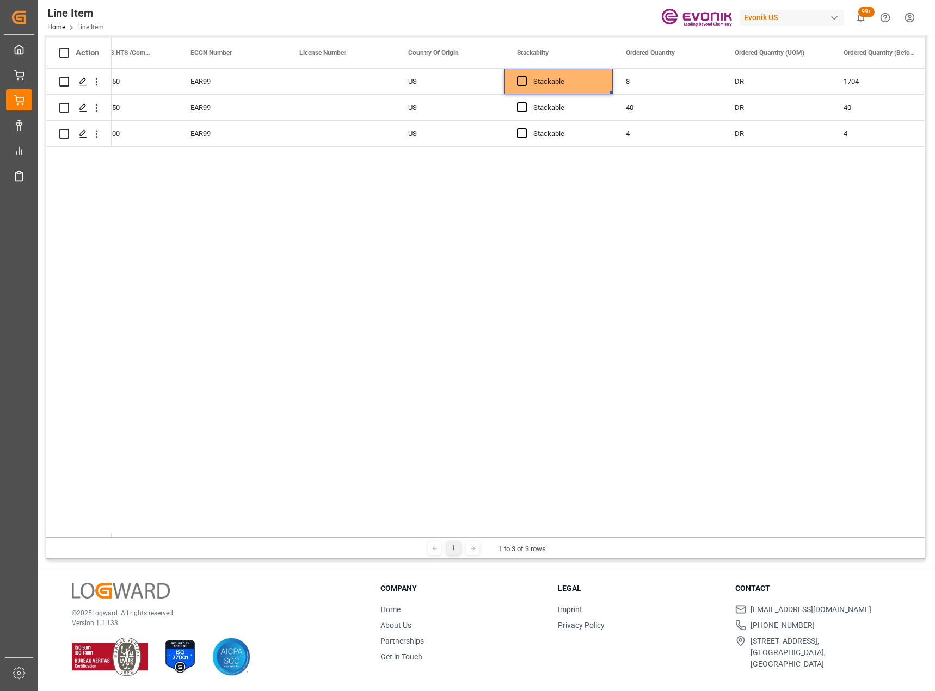
click at [305, 337] on div "Stackable KGM 1704 DR 8 US EAR99 3402905050 PACK PCE 40 DR 40 Stackable US EAR9…" at bounding box center [518, 303] width 813 height 469
